Goal: Information Seeking & Learning: Learn about a topic

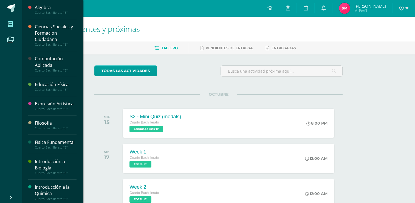
click at [10, 25] on icon at bounding box center [10, 23] width 5 height 5
click at [53, 32] on div "Ciencias Sociales y Formación Ciudadana" at bounding box center [56, 33] width 42 height 19
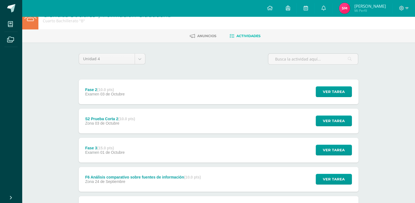
scroll to position [27, 0]
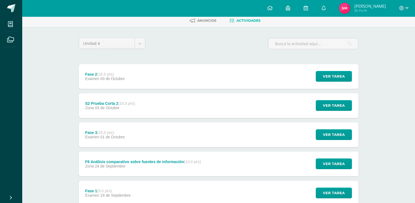
click at [159, 80] on div "Fase 2 (10.0 pts) Examen [DATE] Ver tarea Fase 2 Ciencias Sociales y Formación …" at bounding box center [219, 76] width 280 height 25
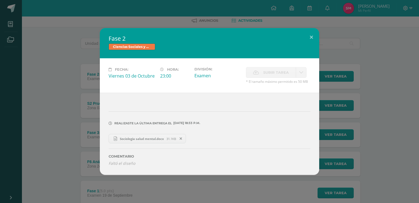
click at [142, 138] on span "Sociologia salud mental.docx" at bounding box center [141, 138] width 49 height 4
click at [313, 37] on button at bounding box center [312, 37] width 16 height 19
